Goal: Find specific page/section: Find specific page/section

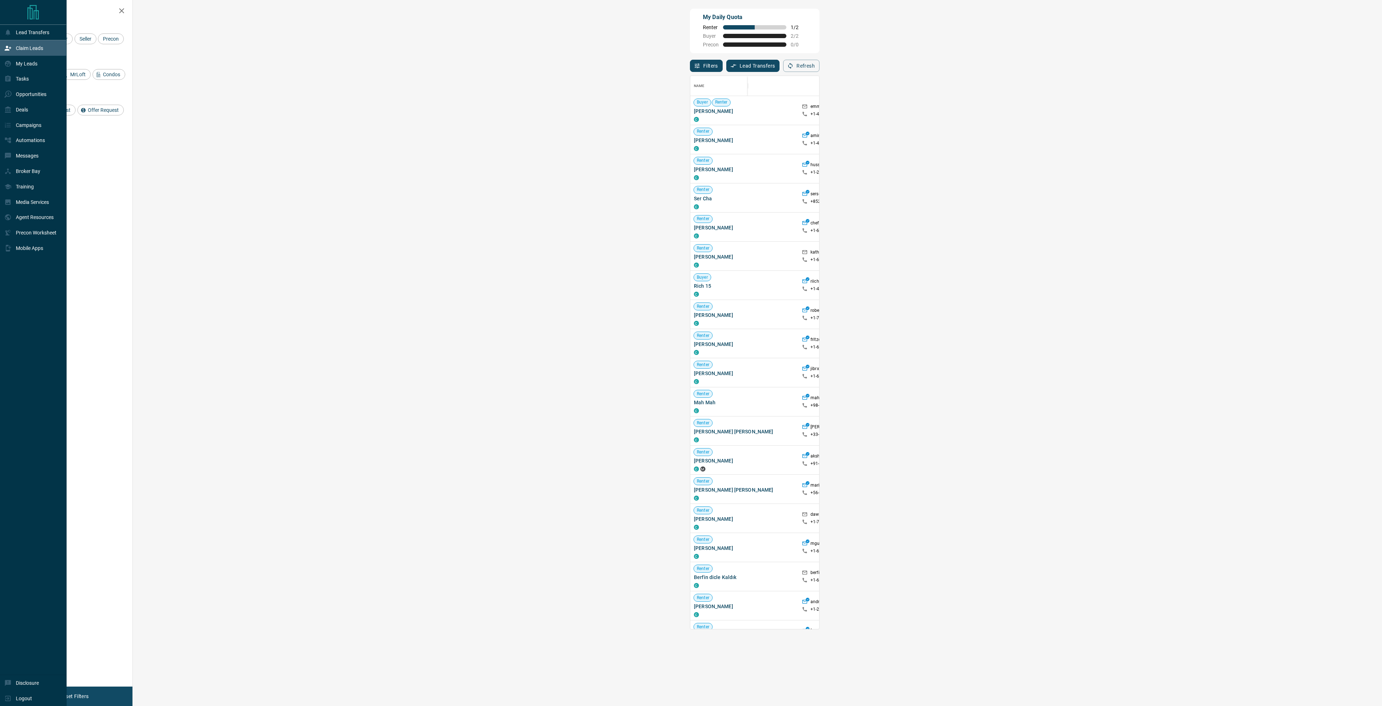
scroll to position [548, 1228]
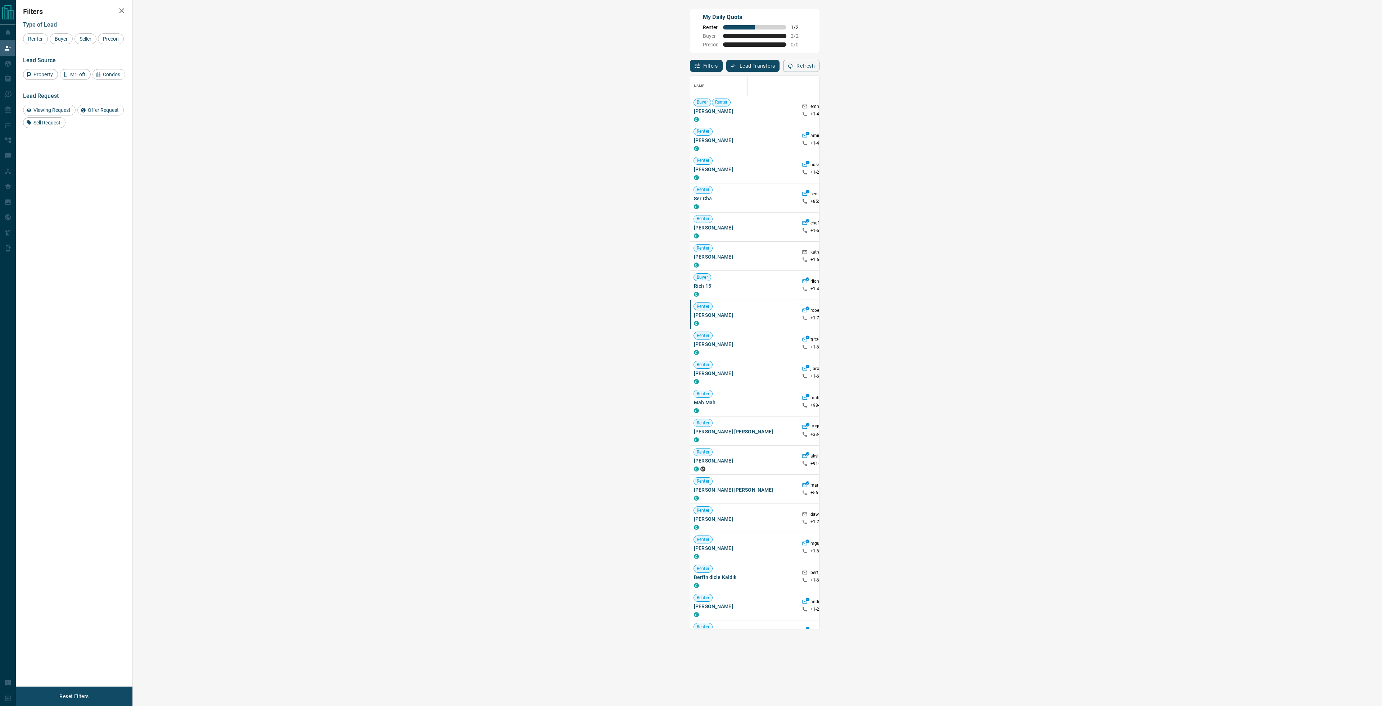
click at [694, 316] on span "[PERSON_NAME]" at bounding box center [744, 315] width 101 height 7
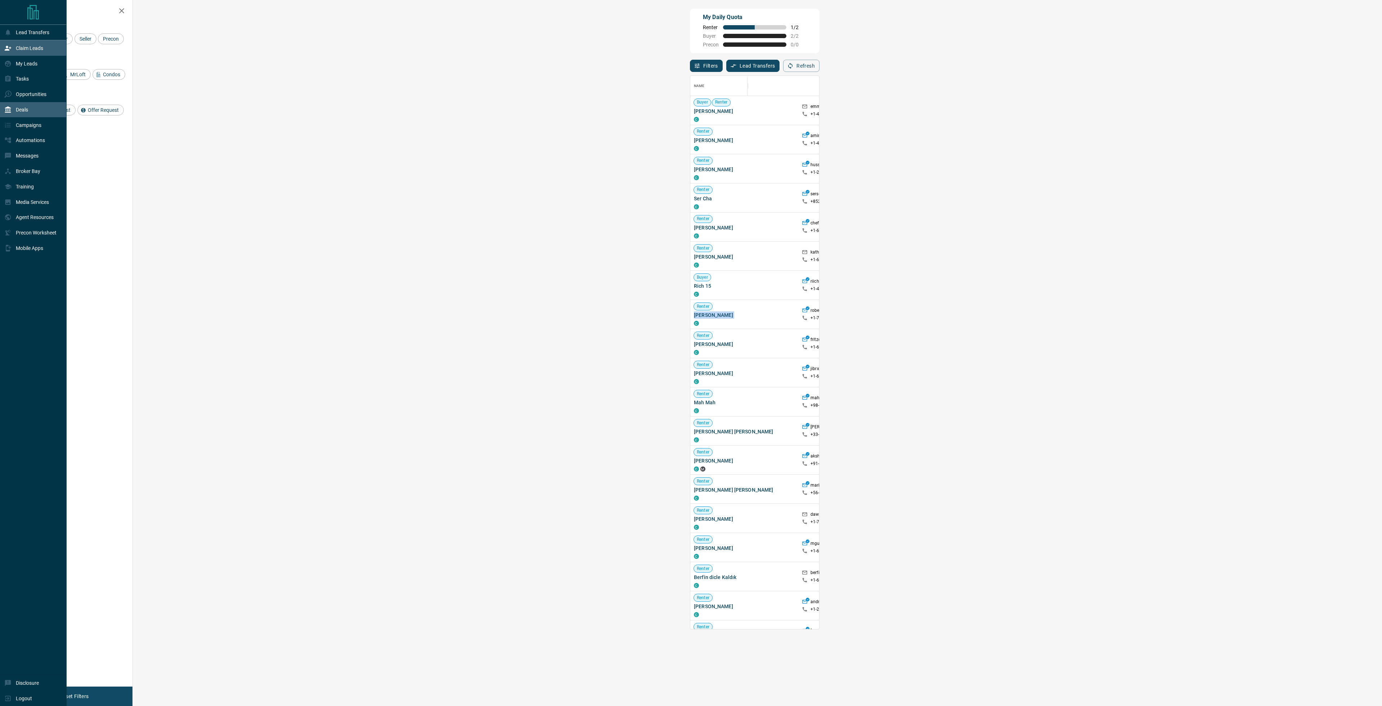
click at [27, 113] on div "Deals" at bounding box center [16, 110] width 24 height 12
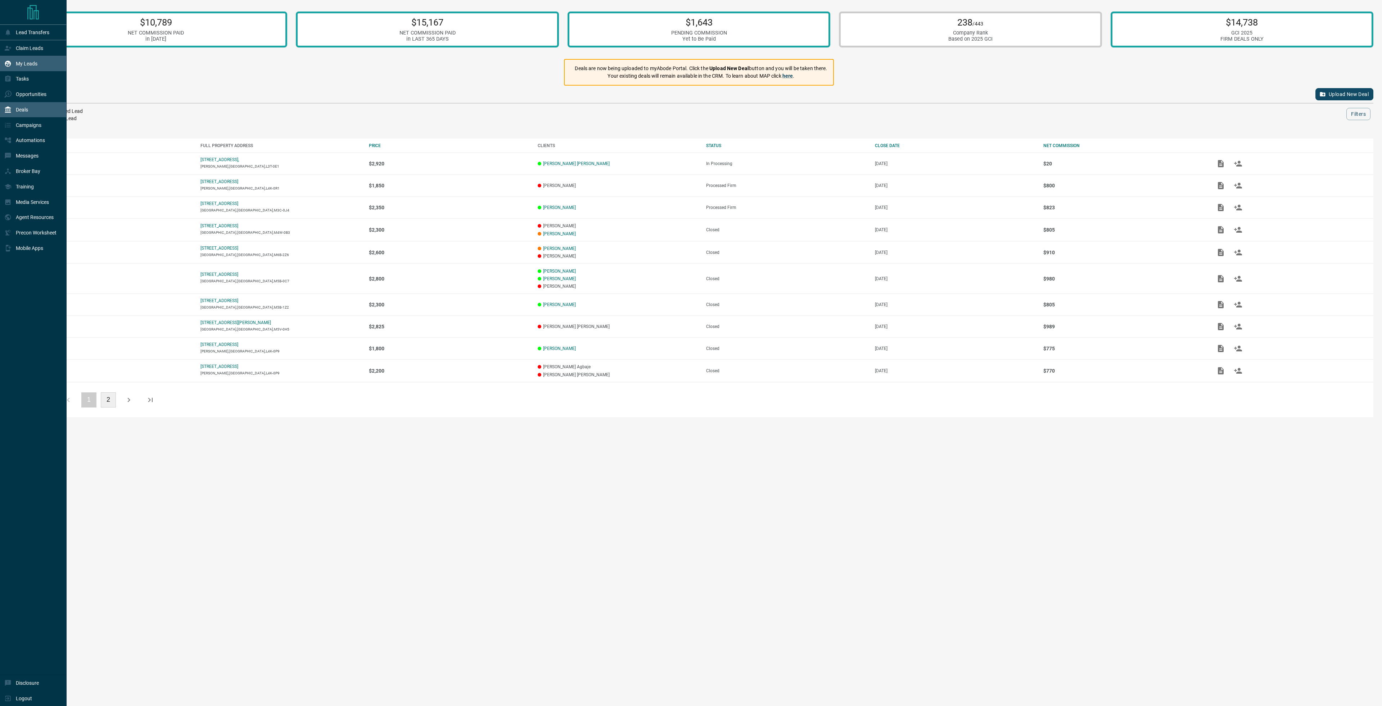
click at [15, 64] on div "My Leads" at bounding box center [20, 64] width 33 height 12
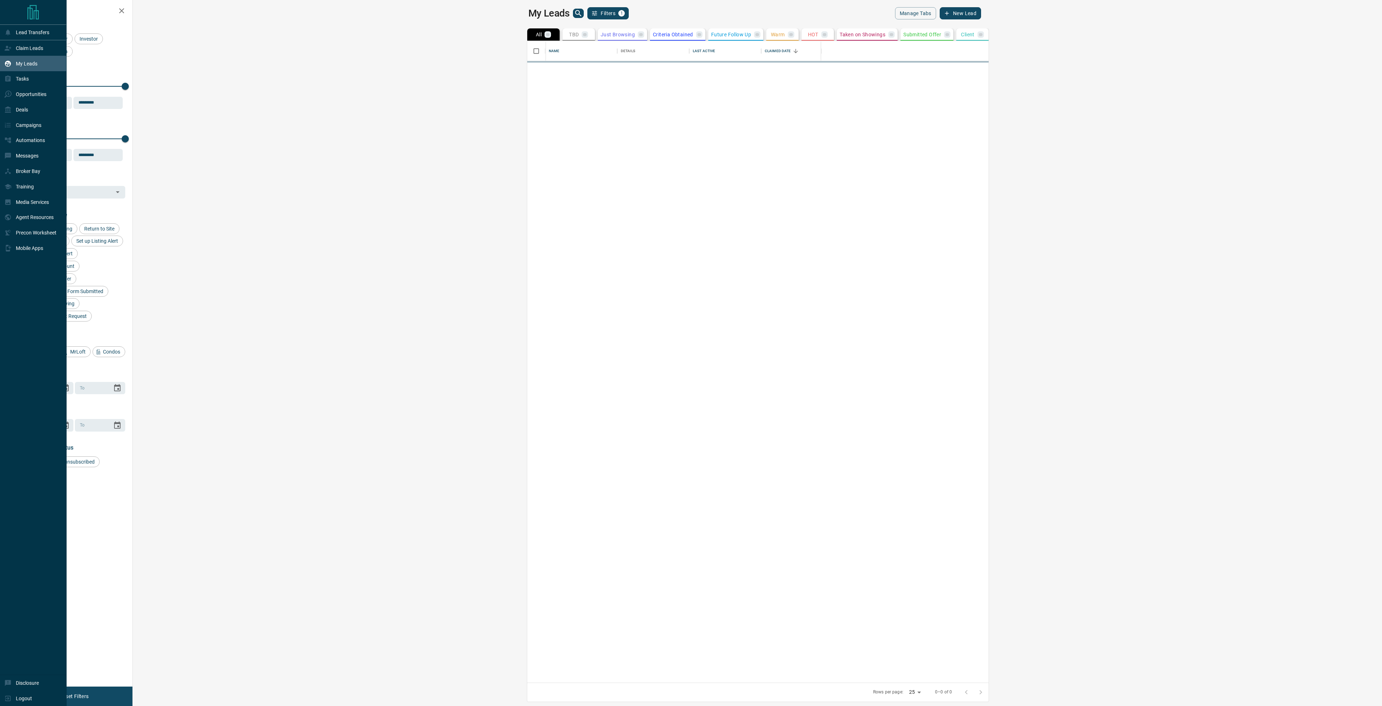
scroll to position [636, 1240]
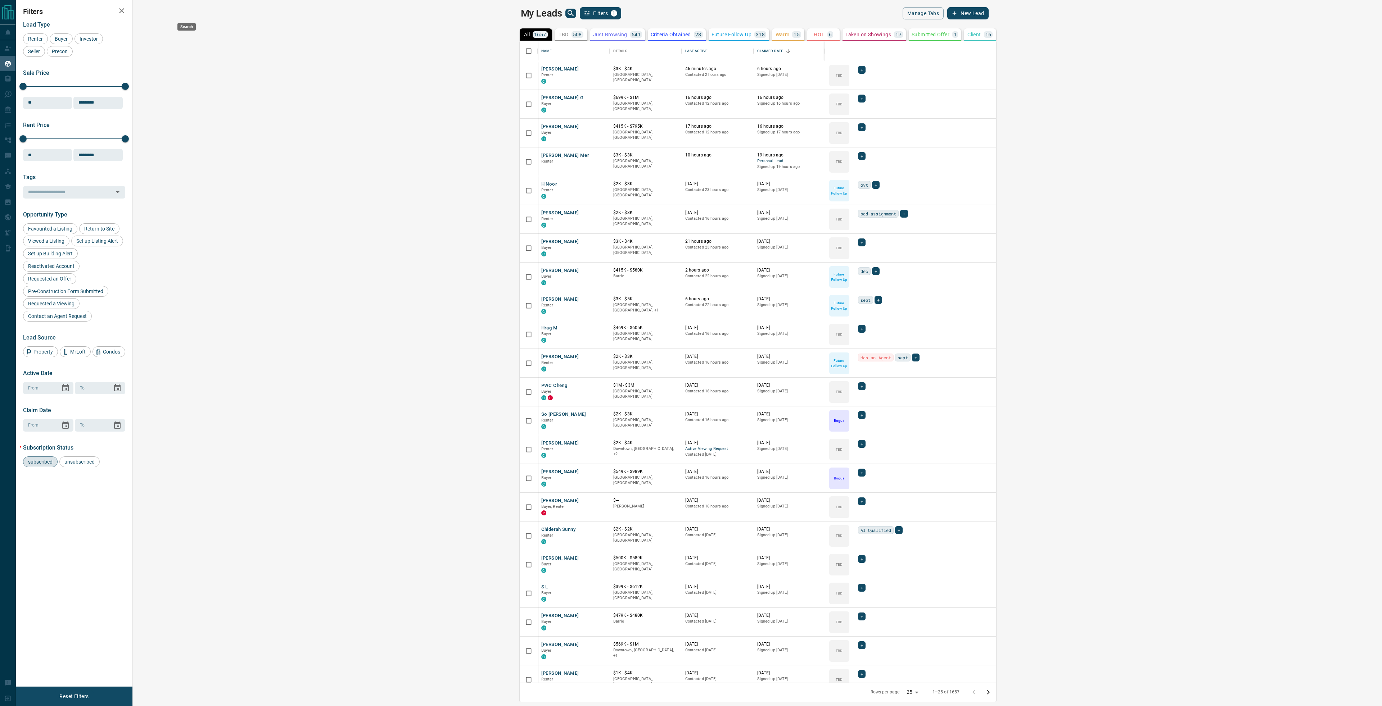
click at [566, 17] on icon "search button" at bounding box center [570, 13] width 9 height 9
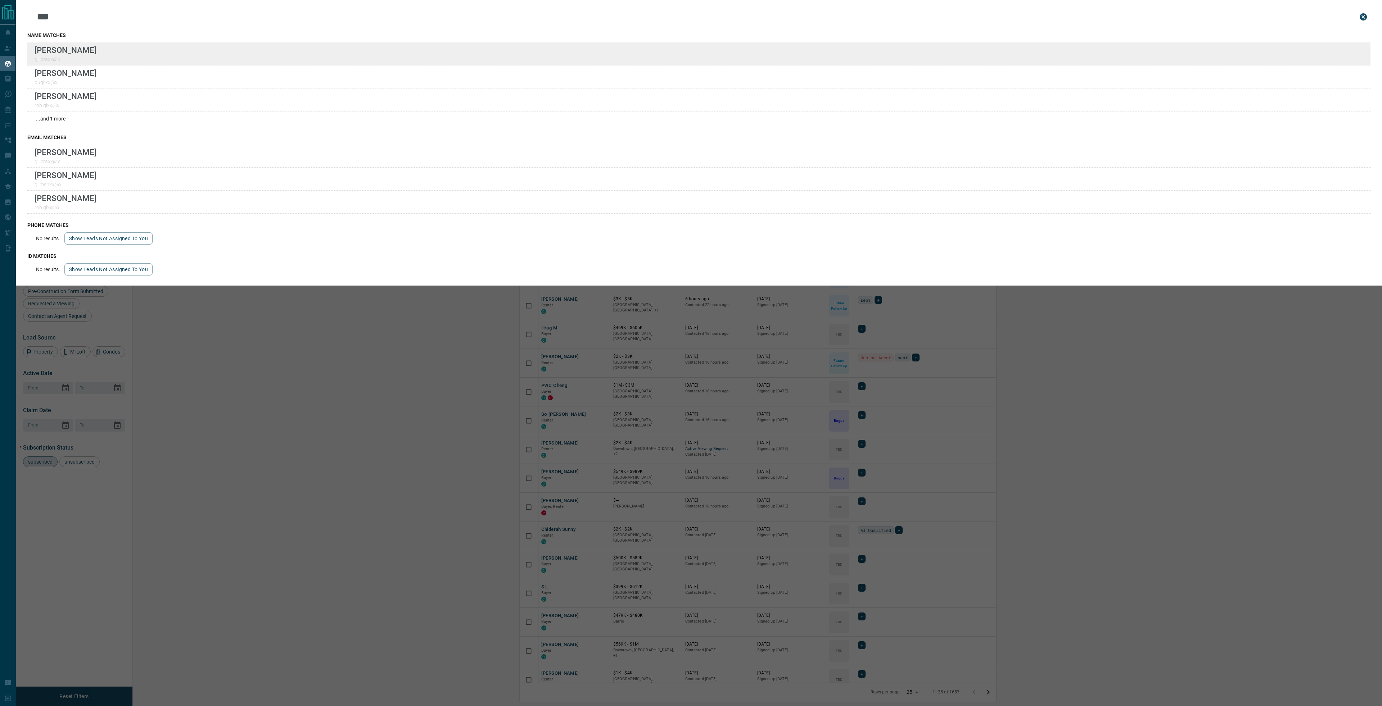
type input "***"
click at [0, 0] on div "Lead Transfers Claim Leads My Leads Tasks Opportunities Deals Campaigns Automat…" at bounding box center [691, 348] width 1382 height 697
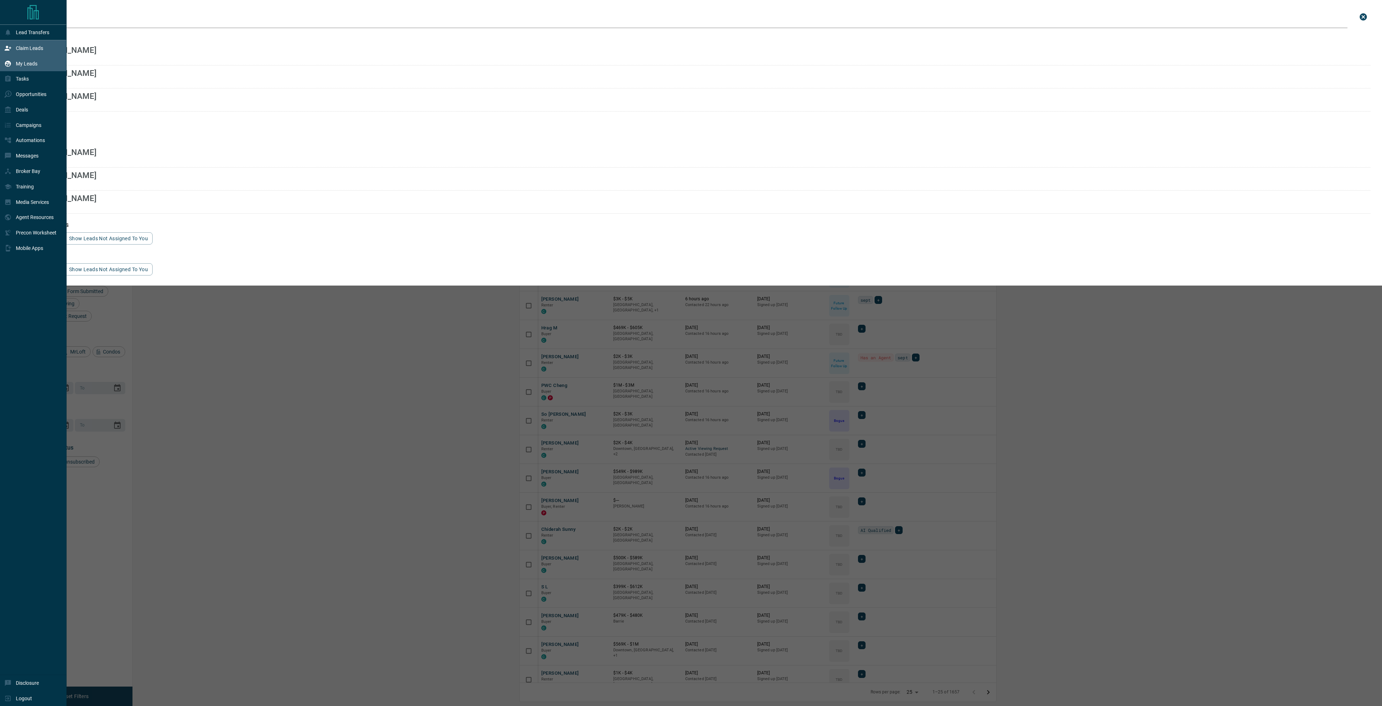
click at [22, 49] on p "Claim Leads" at bounding box center [29, 48] width 27 height 6
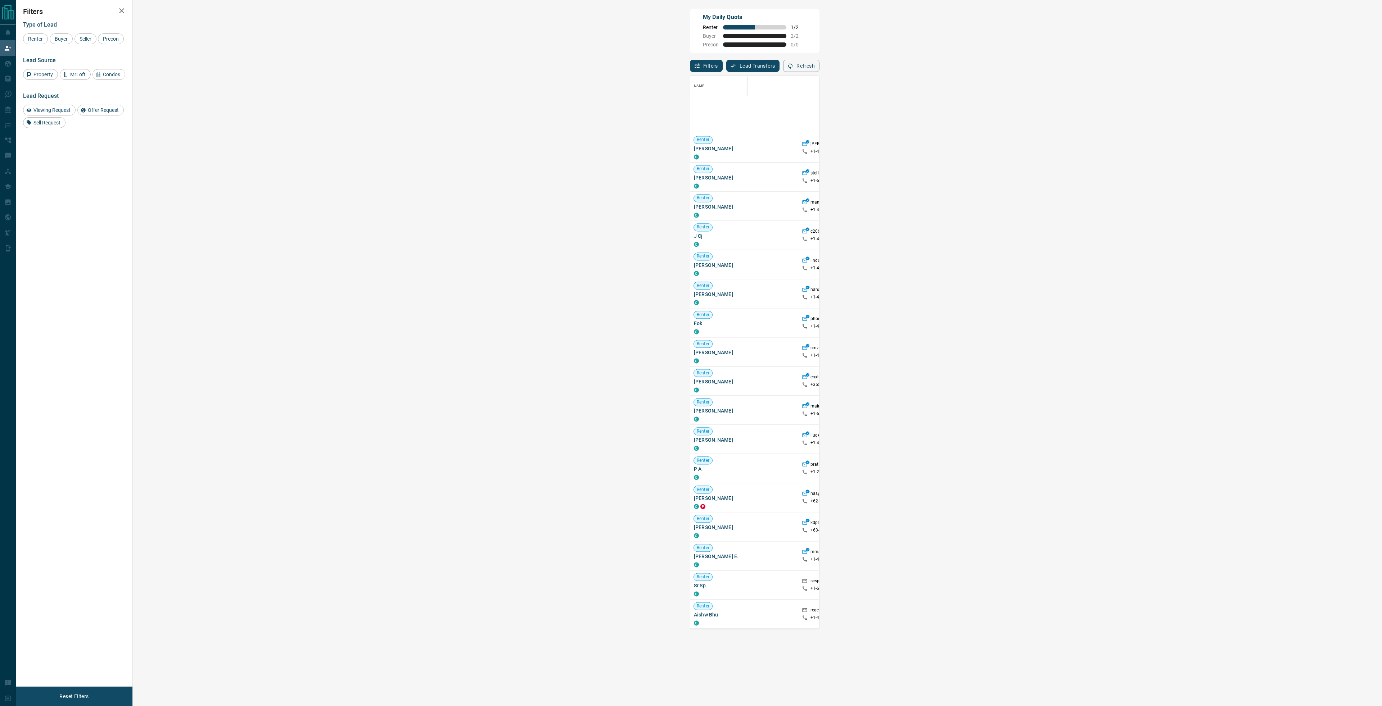
scroll to position [779, 0]
